Goal: Complete application form

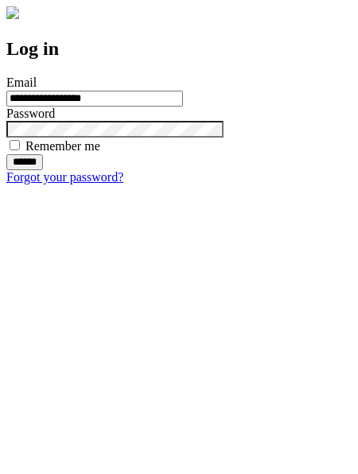
type input "**********"
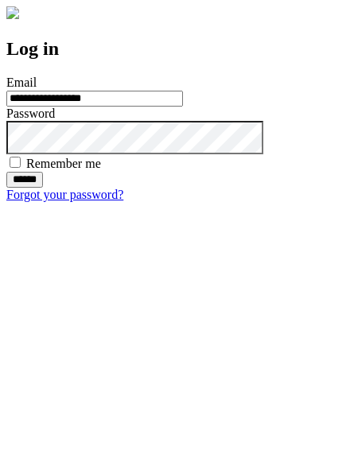
click at [43, 188] on input "******" at bounding box center [24, 180] width 37 height 16
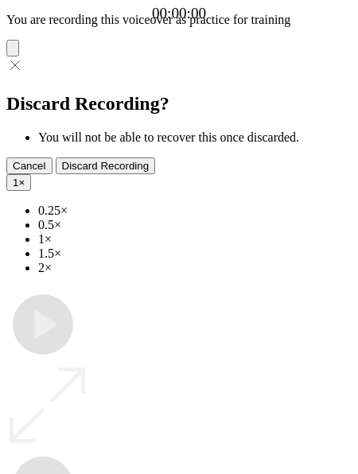
type input "**********"
